Goal: Find specific page/section: Find specific page/section

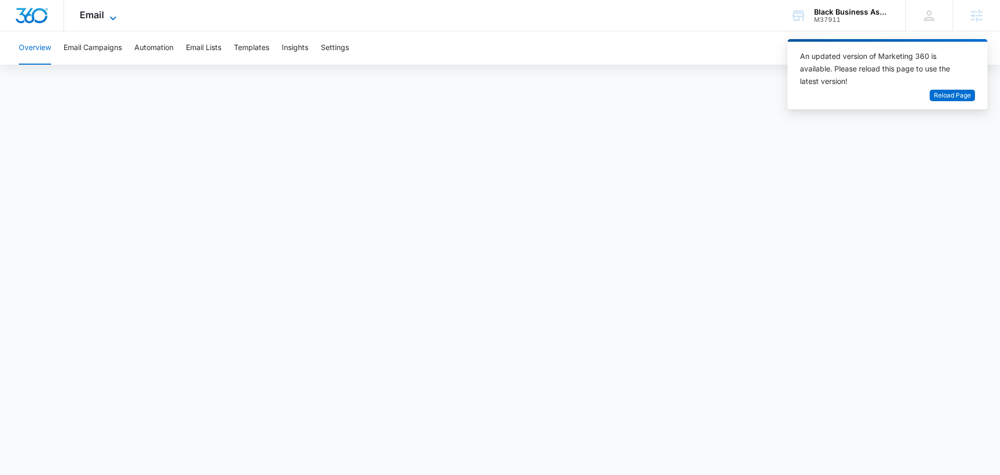
click at [109, 12] on icon at bounding box center [113, 18] width 13 height 13
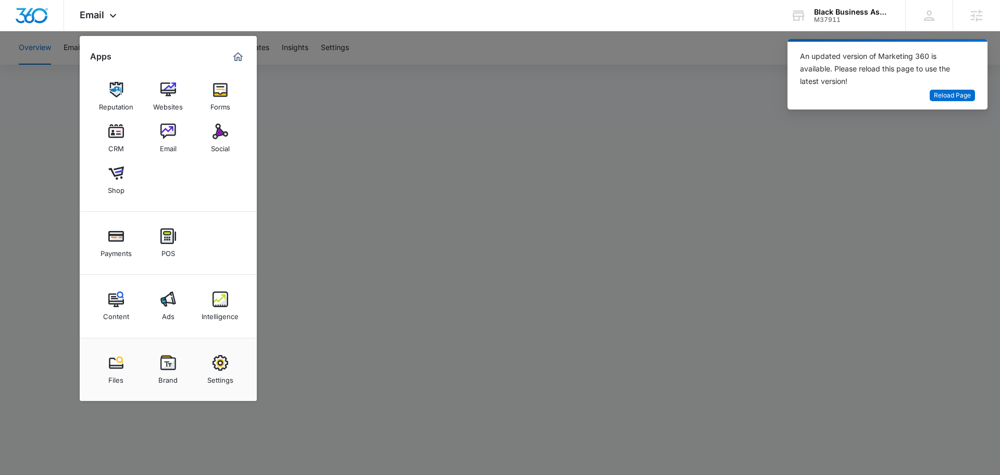
click at [349, 202] on div at bounding box center [500, 237] width 1000 height 475
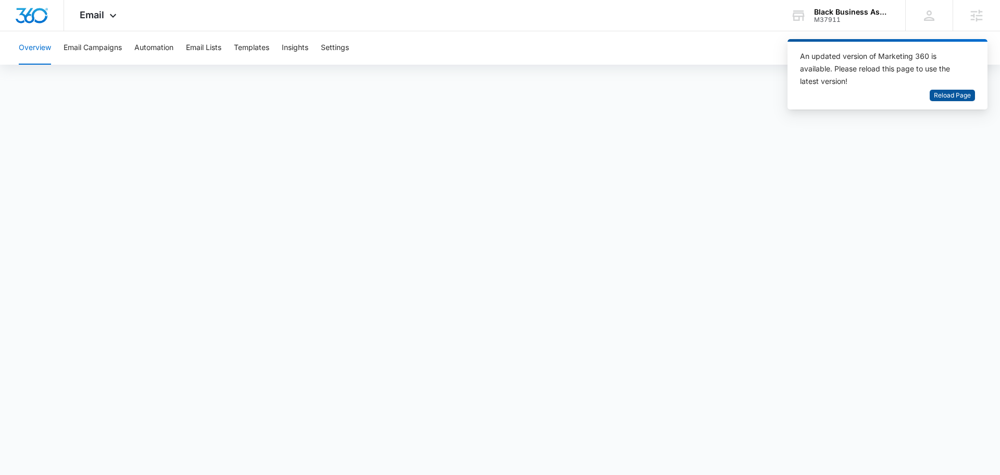
click at [957, 97] on span "Reload Page" at bounding box center [952, 96] width 37 height 10
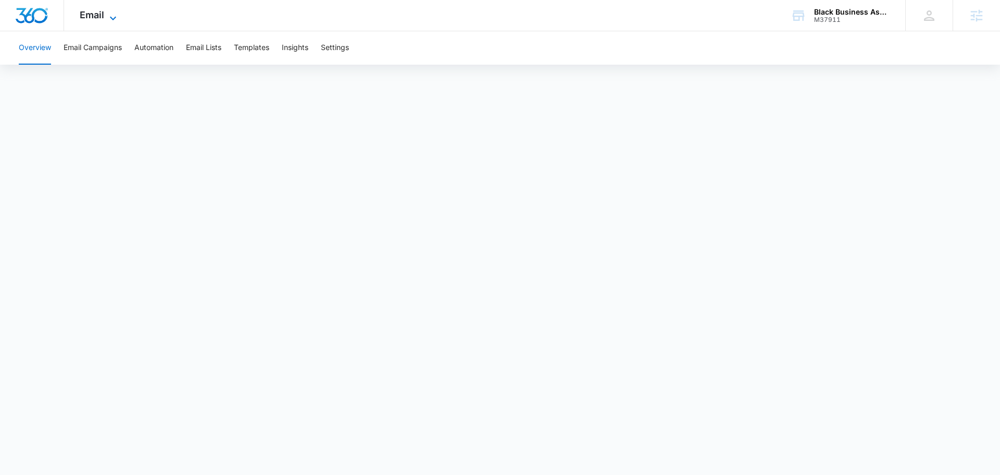
click at [103, 16] on span "Email" at bounding box center [92, 14] width 24 height 11
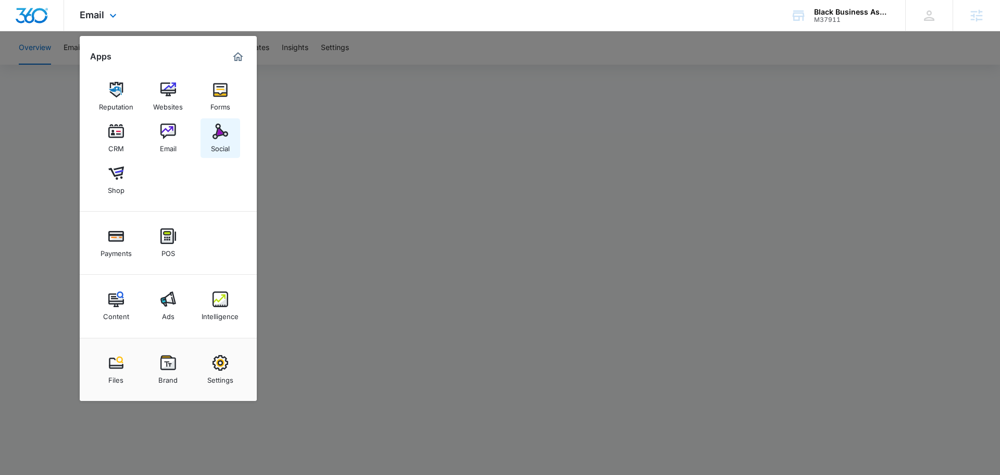
click at [216, 142] on div "Social" at bounding box center [220, 146] width 19 height 14
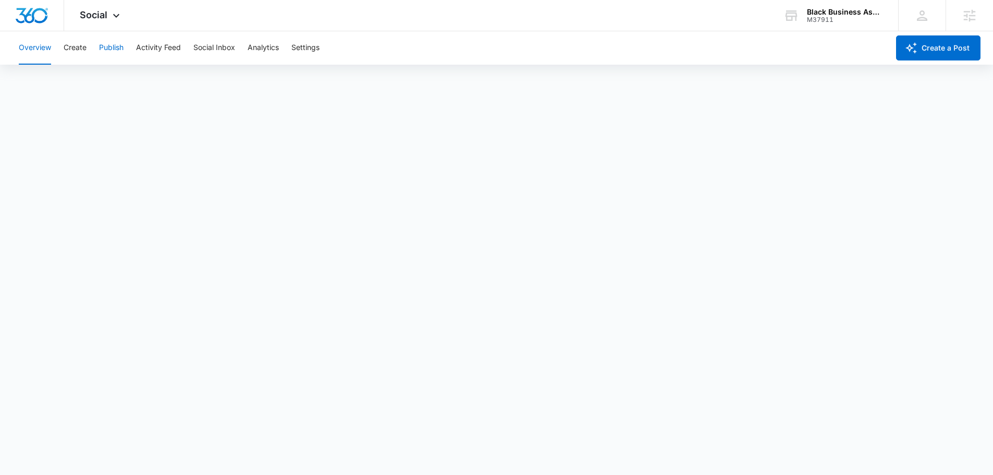
click at [113, 46] on button "Publish" at bounding box center [111, 47] width 24 height 33
